Goal: Find specific page/section: Find specific page/section

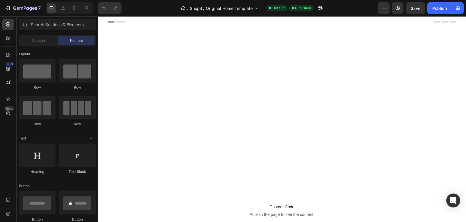
scroll to position [180, 0]
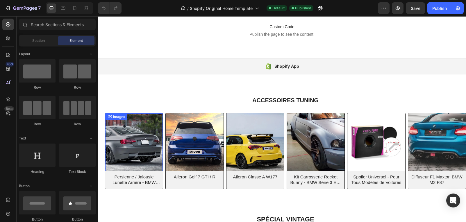
click at [133, 126] on img at bounding box center [134, 142] width 58 height 58
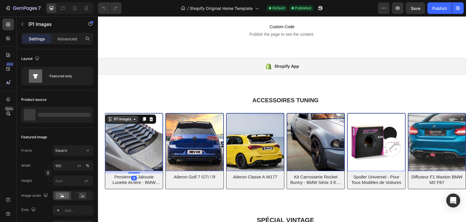
click at [122, 119] on div "(P) Images" at bounding box center [122, 119] width 20 height 5
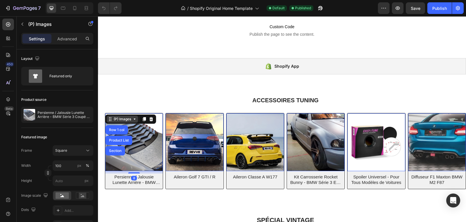
click at [122, 119] on div "(P) Images" at bounding box center [122, 119] width 20 height 5
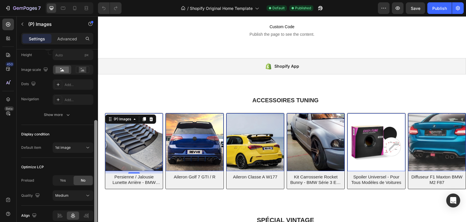
scroll to position [126, 0]
drag, startPoint x: 96, startPoint y: 108, endPoint x: 96, endPoint y: 178, distance: 70.0
click at [96, 178] on div at bounding box center [95, 171] width 3 height 105
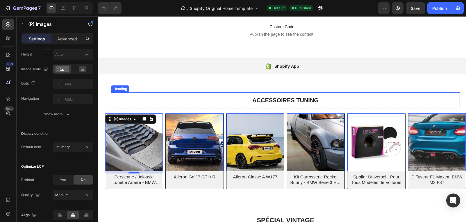
scroll to position [0, 0]
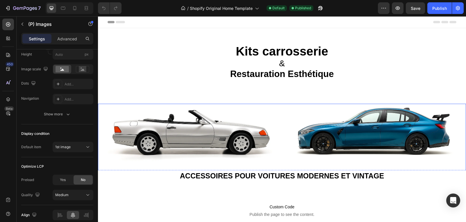
click at [232, 119] on img at bounding box center [282, 137] width 368 height 67
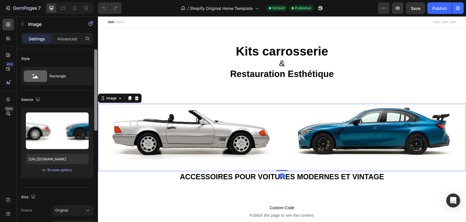
scroll to position [189, 0]
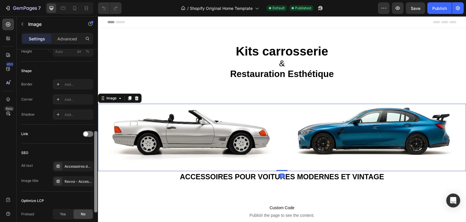
click at [97, 71] on div at bounding box center [96, 143] width 4 height 189
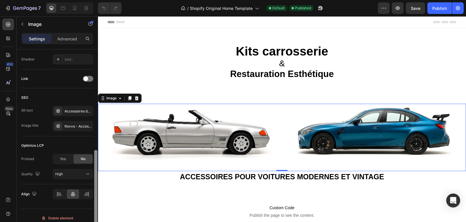
scroll to position [245, 0]
drag, startPoint x: 95, startPoint y: 137, endPoint x: 95, endPoint y: 161, distance: 24.1
click at [95, 161] on div at bounding box center [95, 195] width 3 height 81
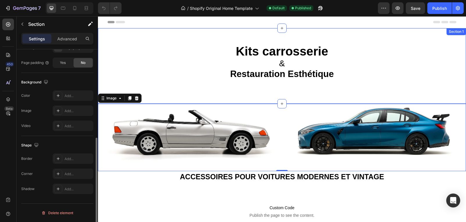
click at [153, 35] on div "Kits carrosserie & Restauration Esthétique Heading Kits Carrosserie & Restaurat…" at bounding box center [282, 66] width 368 height 76
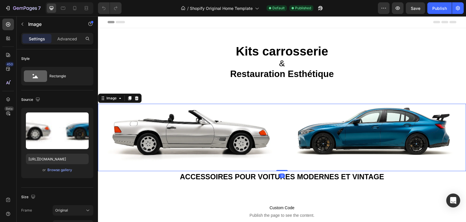
click at [222, 111] on img at bounding box center [282, 137] width 368 height 67
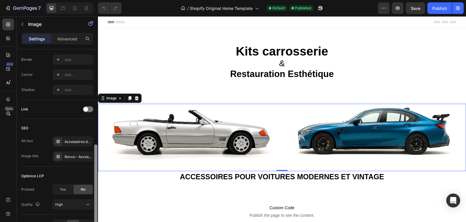
scroll to position [216, 0]
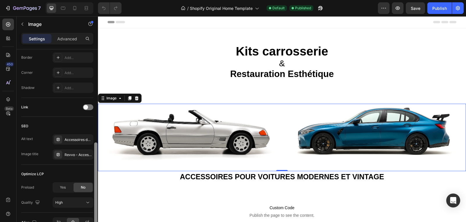
drag, startPoint x: 96, startPoint y: 108, endPoint x: 95, endPoint y: 202, distance: 93.3
click at [95, 202] on div at bounding box center [95, 182] width 3 height 81
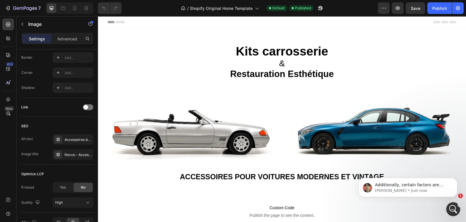
scroll to position [0, 0]
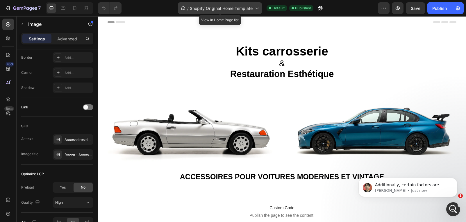
click at [228, 10] on span "Shopify Original Home Template" at bounding box center [221, 8] width 63 height 6
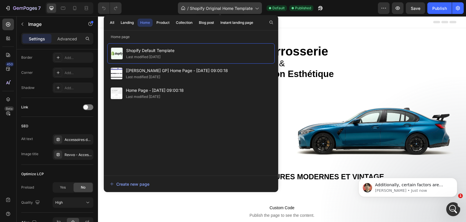
click at [223, 10] on span "Shopify Original Home Template" at bounding box center [221, 8] width 63 height 6
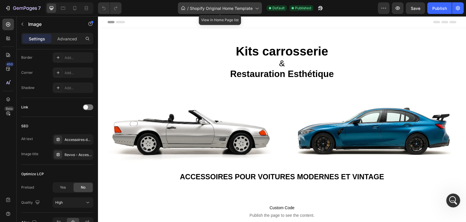
click at [225, 8] on span "Shopify Original Home Template" at bounding box center [221, 8] width 63 height 6
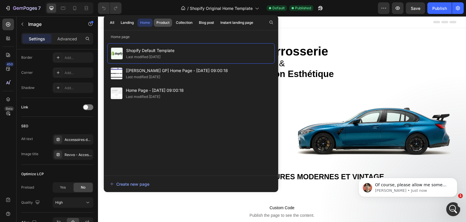
click at [165, 23] on div "Product" at bounding box center [162, 22] width 13 height 5
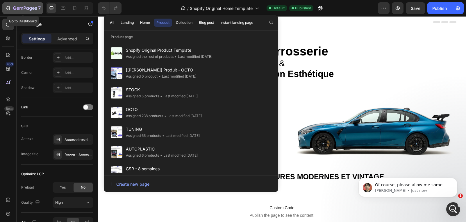
click at [15, 6] on icon "button" at bounding box center [25, 8] width 24 height 5
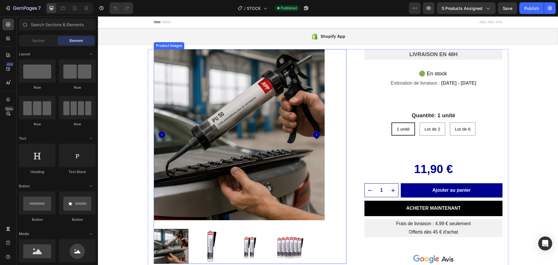
click at [278, 95] on img at bounding box center [239, 134] width 171 height 171
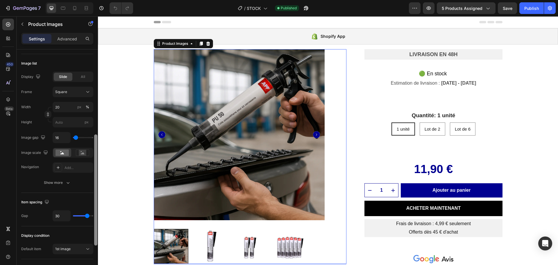
scroll to position [178, 0]
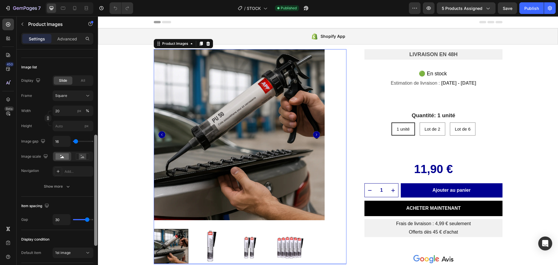
drag, startPoint x: 95, startPoint y: 73, endPoint x: 11, endPoint y: 139, distance: 106.6
click at [94, 159] on div at bounding box center [95, 190] width 3 height 111
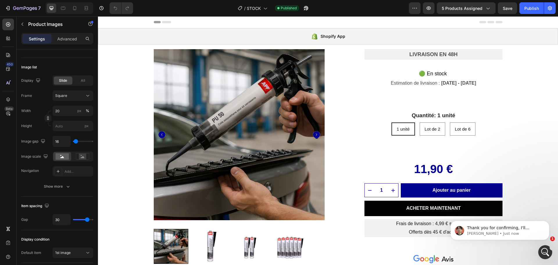
scroll to position [0, 0]
